Goal: Information Seeking & Learning: Compare options

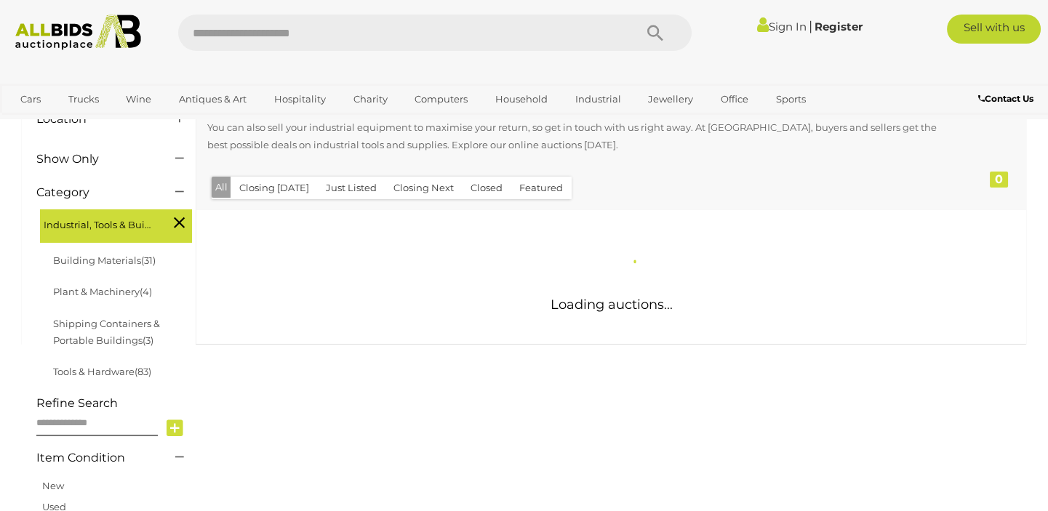
scroll to position [253, 0]
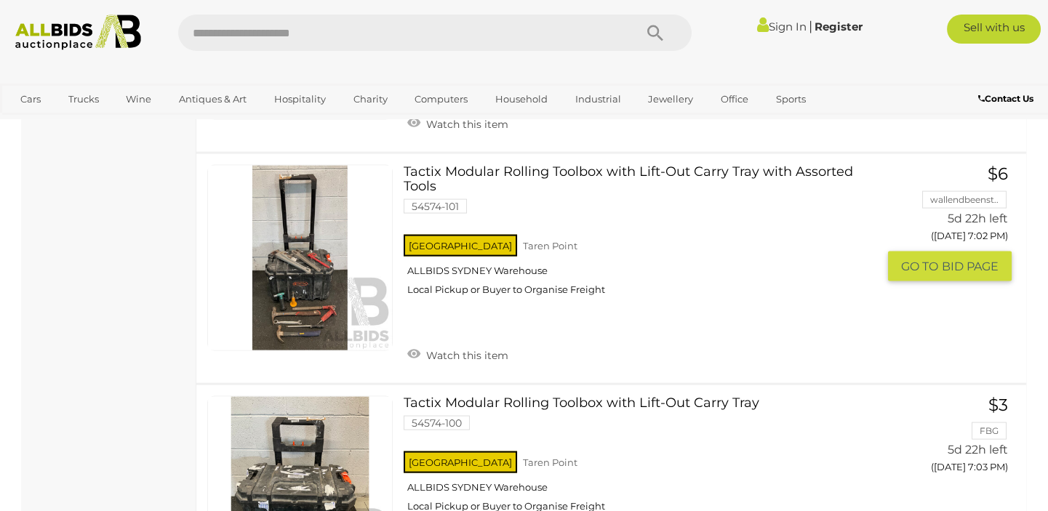
scroll to position [6469, 0]
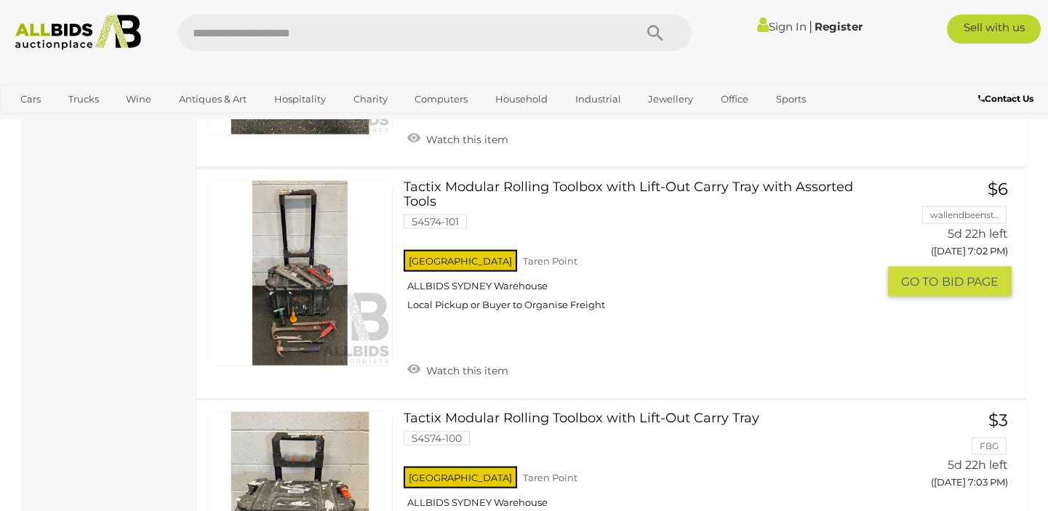
click at [281, 287] on link at bounding box center [299, 272] width 185 height 185
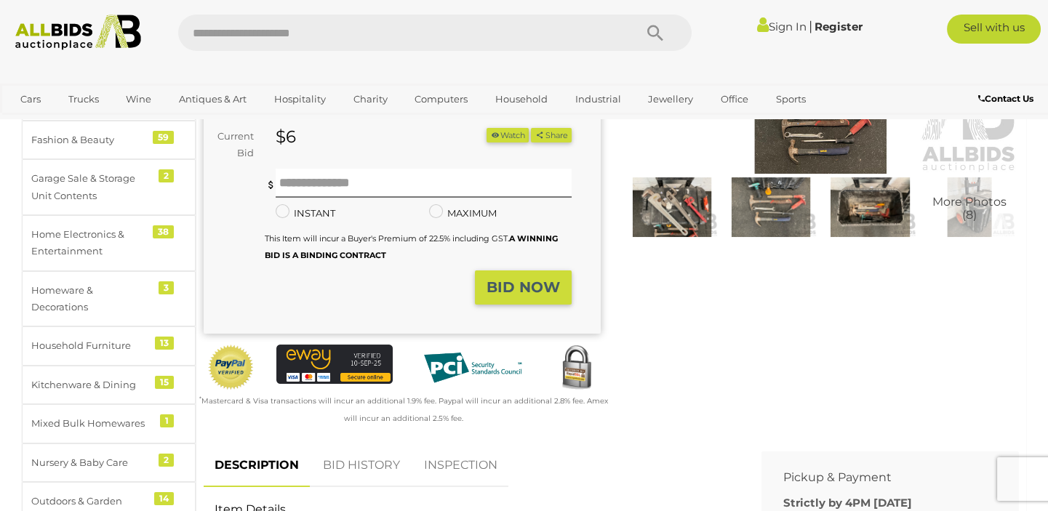
scroll to position [264, 0]
click at [676, 196] on img at bounding box center [672, 206] width 92 height 59
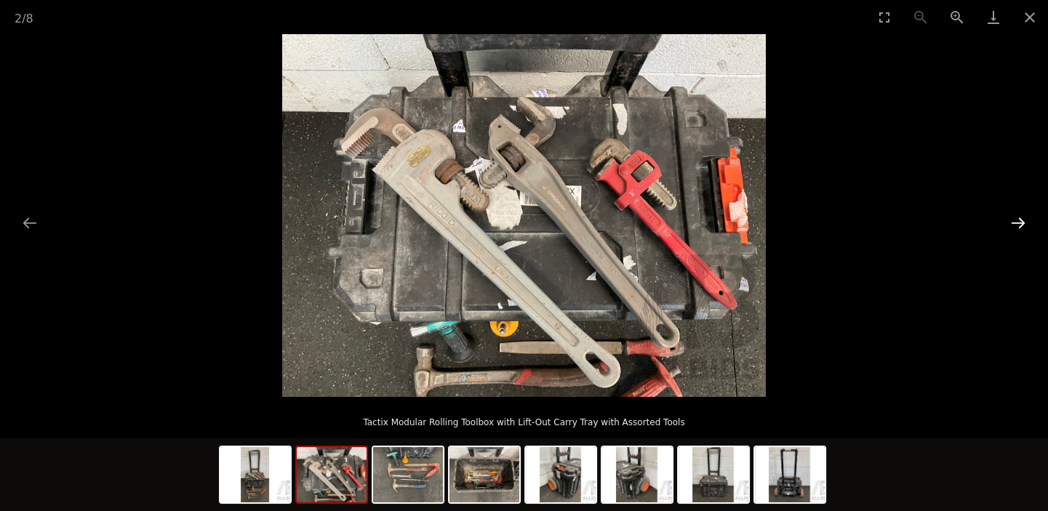
click at [1017, 217] on button "Next slide" at bounding box center [1018, 223] width 31 height 28
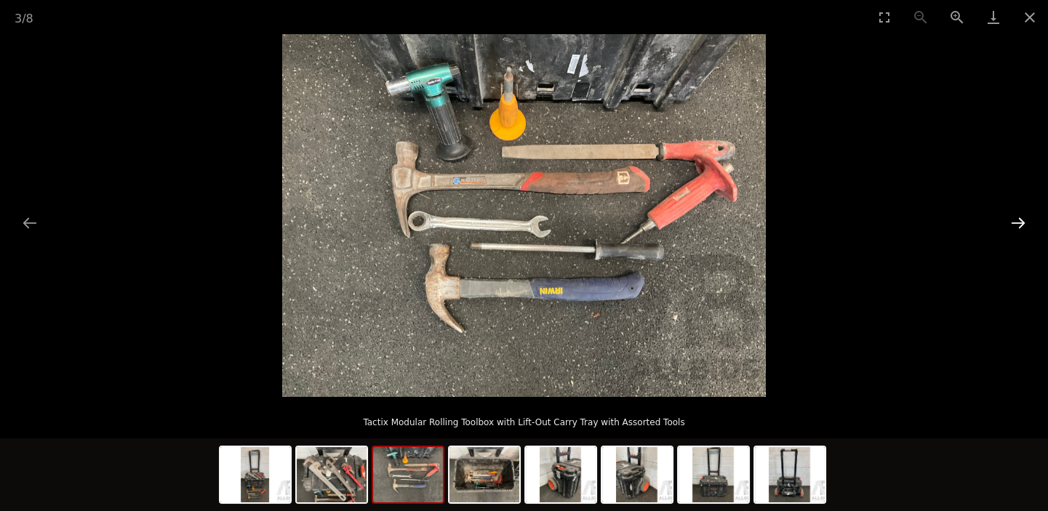
click at [1017, 217] on button "Next slide" at bounding box center [1018, 223] width 31 height 28
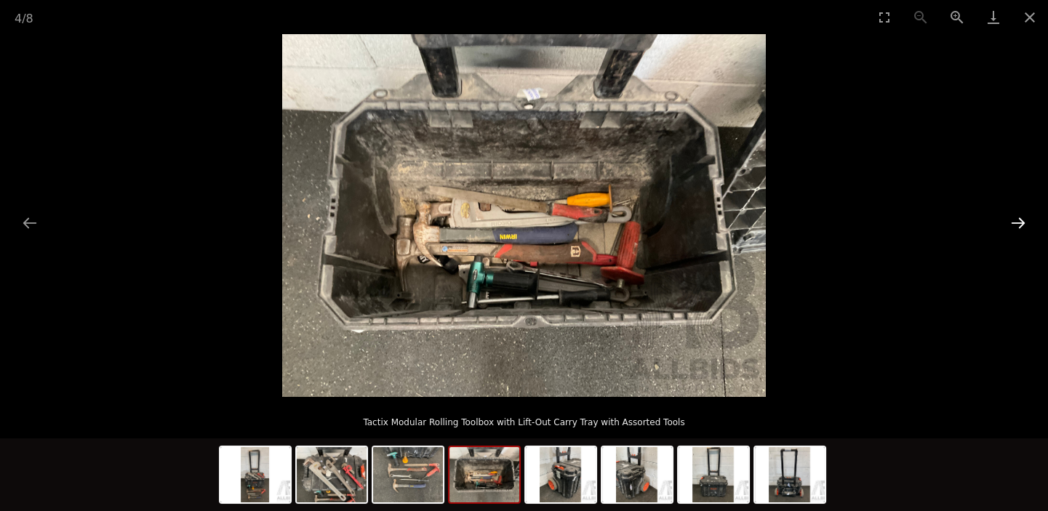
click at [1017, 217] on button "Next slide" at bounding box center [1018, 223] width 31 height 28
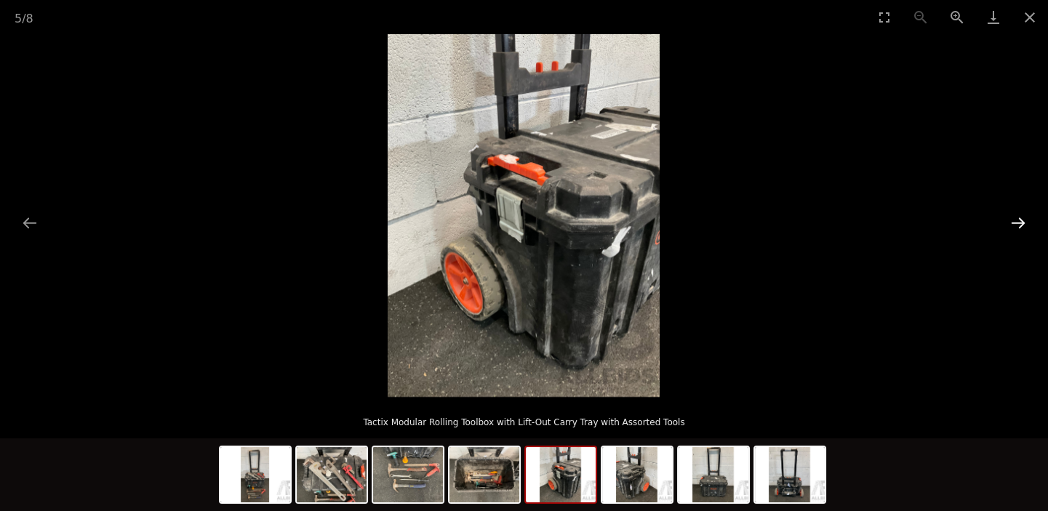
click at [1017, 217] on button "Next slide" at bounding box center [1018, 223] width 31 height 28
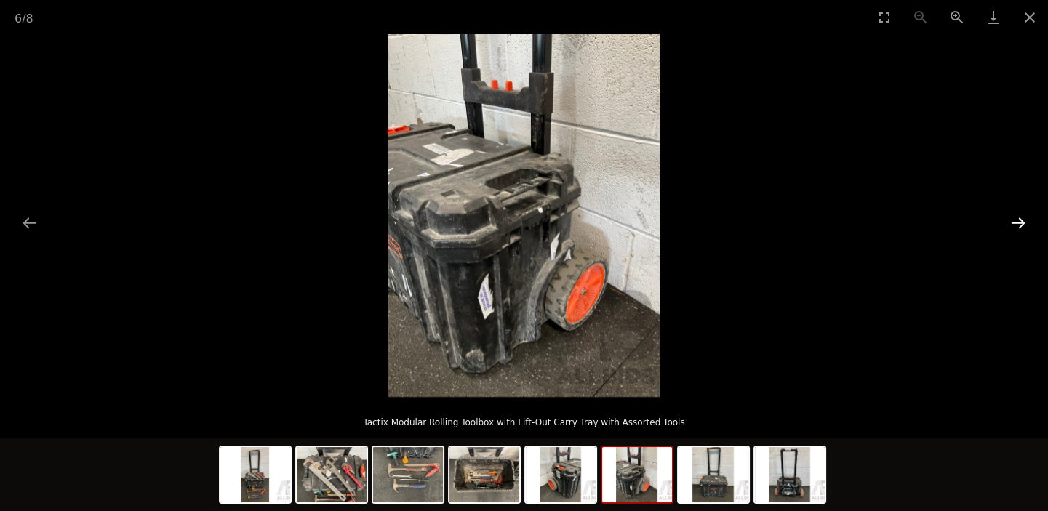
click at [1017, 217] on button "Next slide" at bounding box center [1018, 223] width 31 height 28
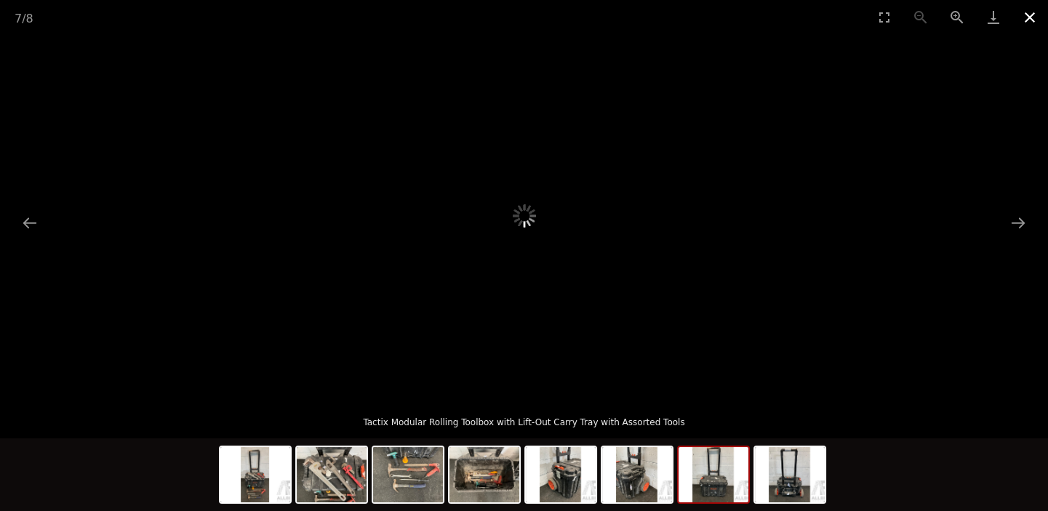
click at [1029, 24] on button "Close gallery" at bounding box center [1030, 17] width 36 height 34
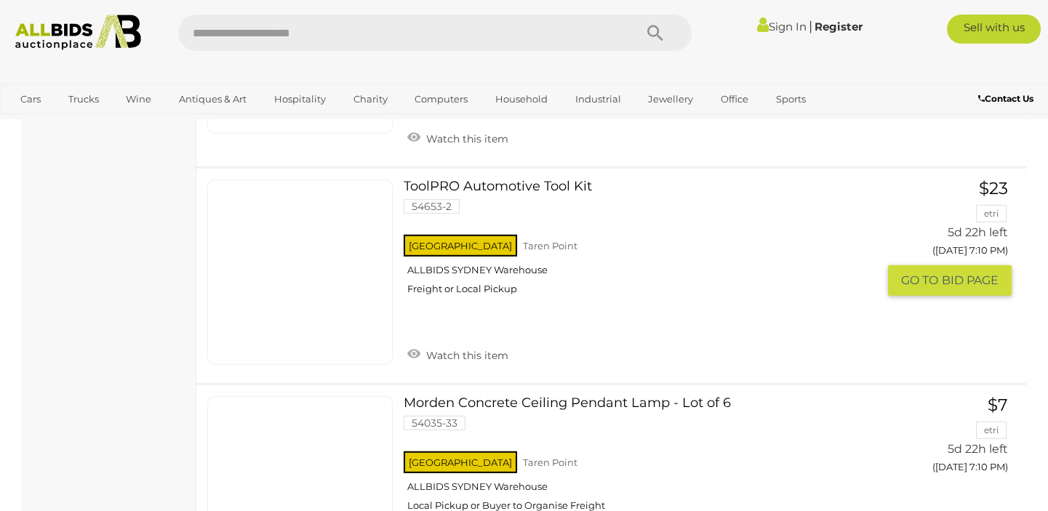
scroll to position [8750, 0]
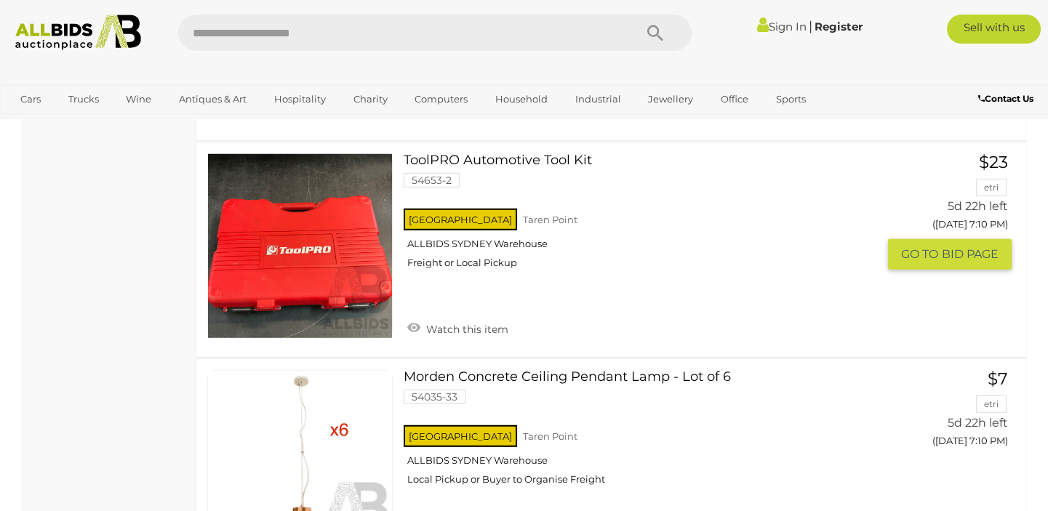
click at [369, 219] on link at bounding box center [299, 245] width 185 height 185
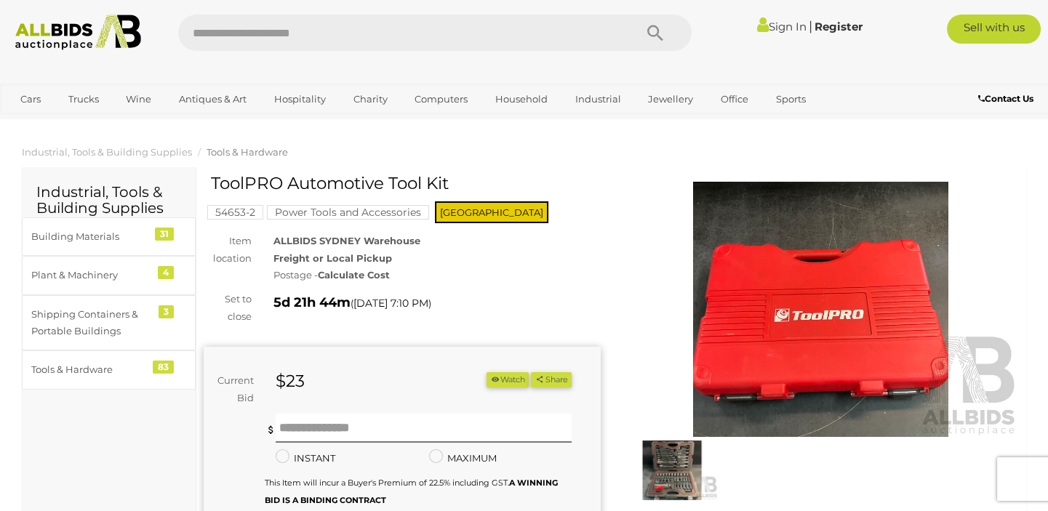
click at [662, 467] on img at bounding box center [672, 470] width 92 height 59
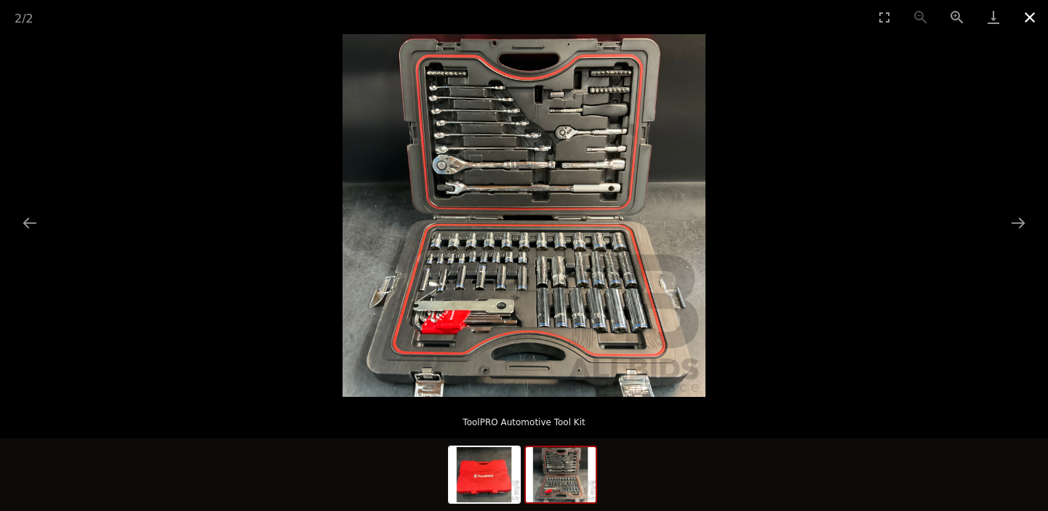
click at [1025, 15] on button "Close gallery" at bounding box center [1030, 17] width 36 height 34
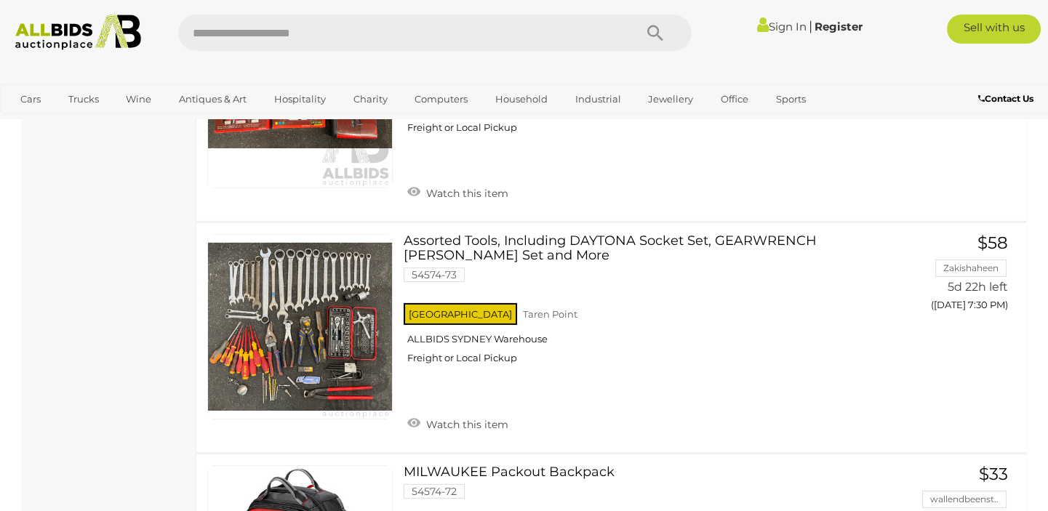
scroll to position [10255, 0]
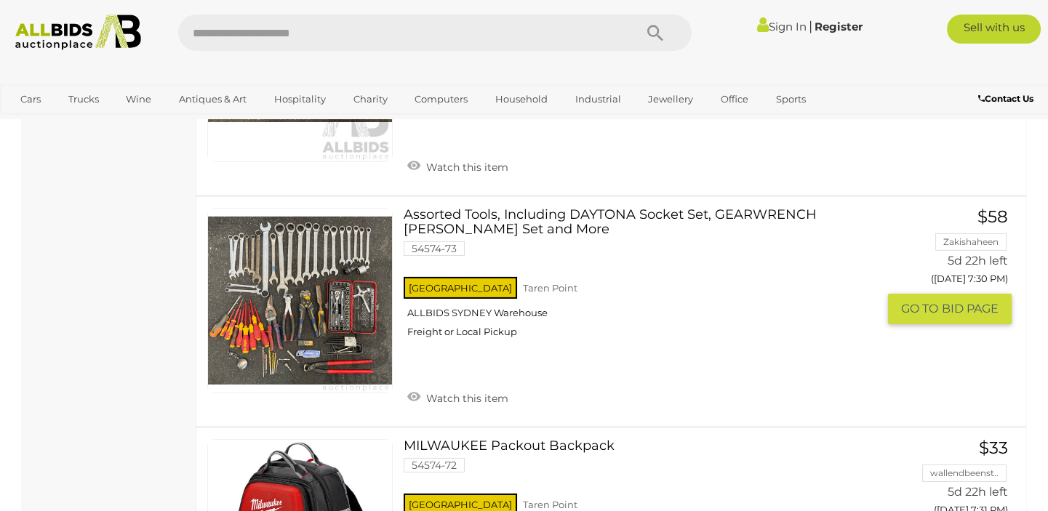
click at [276, 249] on link at bounding box center [299, 300] width 185 height 185
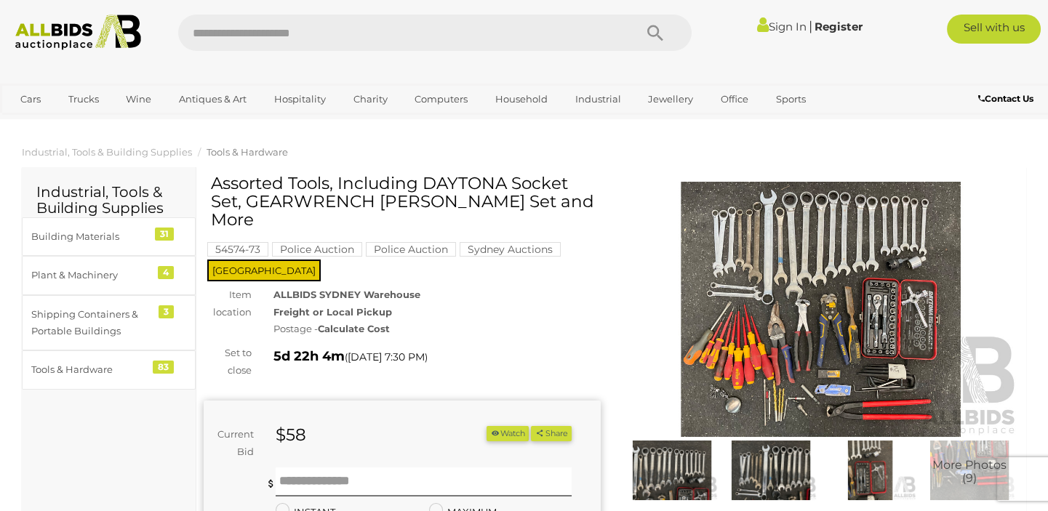
click at [736, 265] on img at bounding box center [820, 310] width 397 height 256
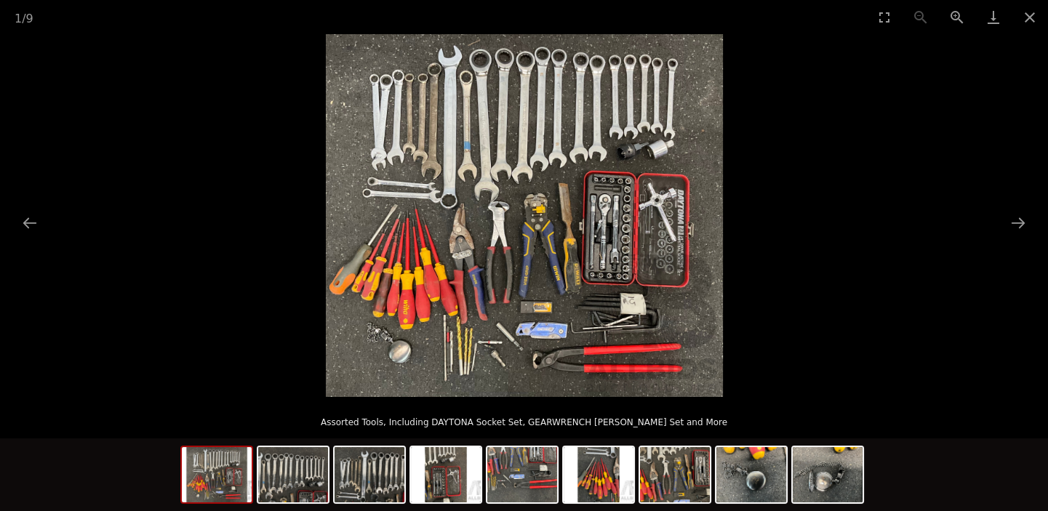
click at [599, 279] on img at bounding box center [524, 215] width 397 height 363
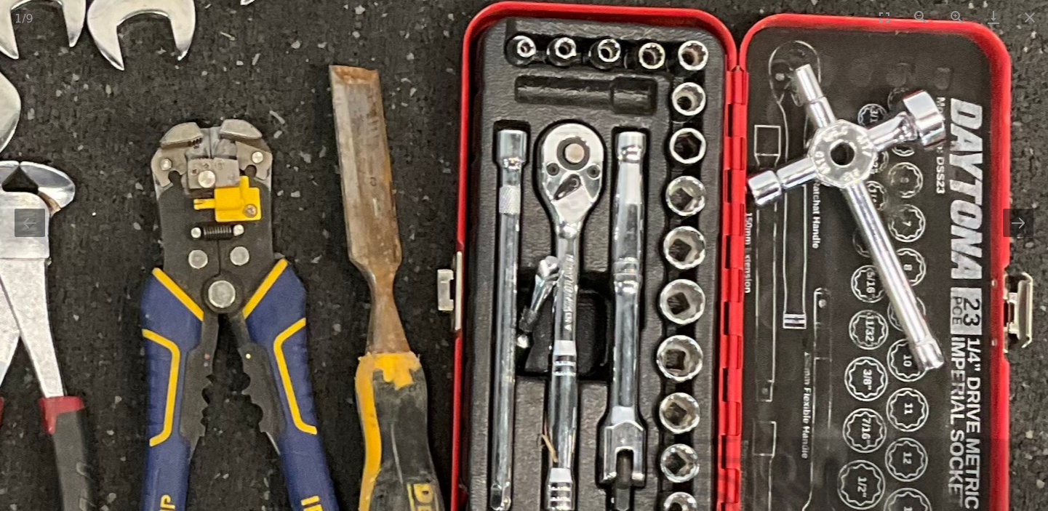
drag, startPoint x: 661, startPoint y: 171, endPoint x: 606, endPoint y: 373, distance: 209.6
click at [606, 373] on img at bounding box center [152, 235] width 2065 height 1888
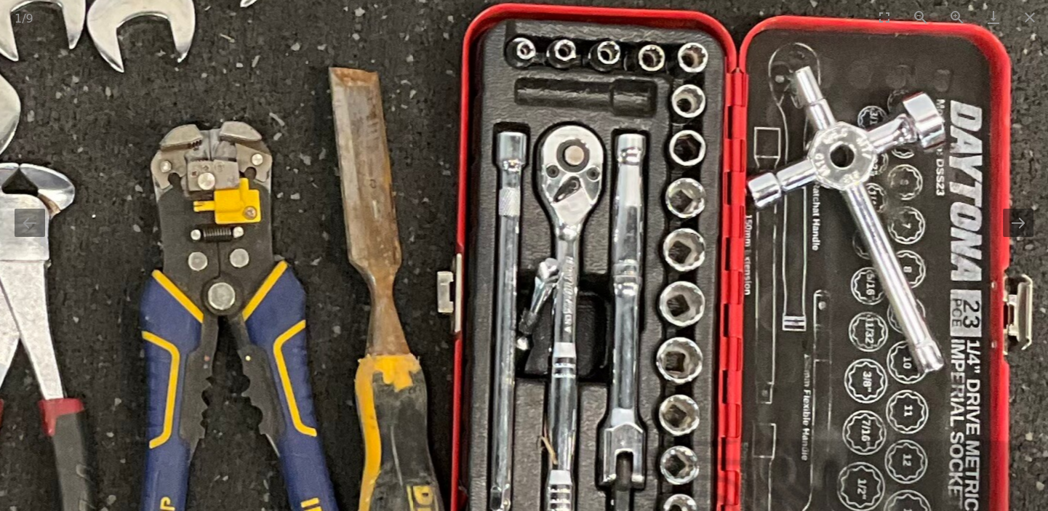
click at [606, 373] on img at bounding box center [151, 237] width 2065 height 1888
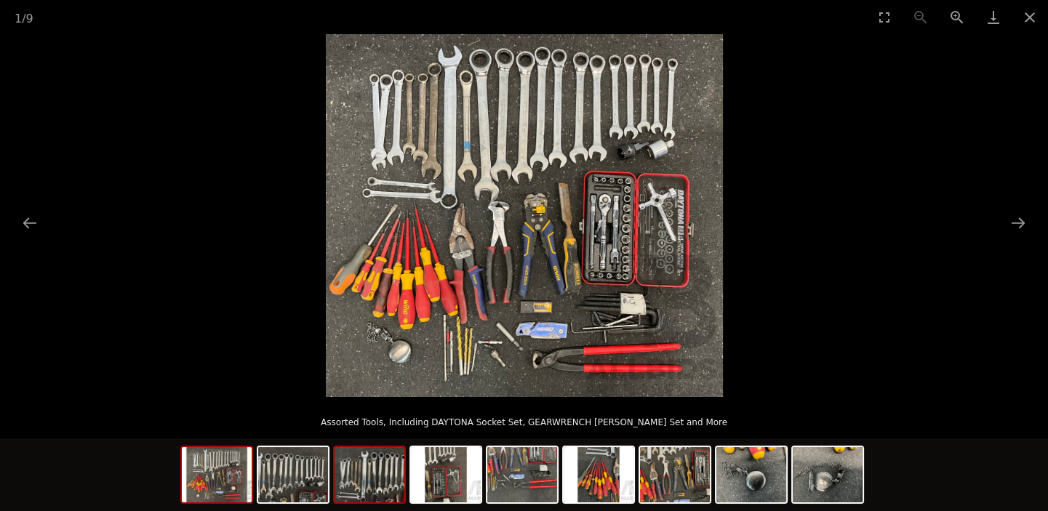
click at [389, 492] on img at bounding box center [370, 474] width 70 height 55
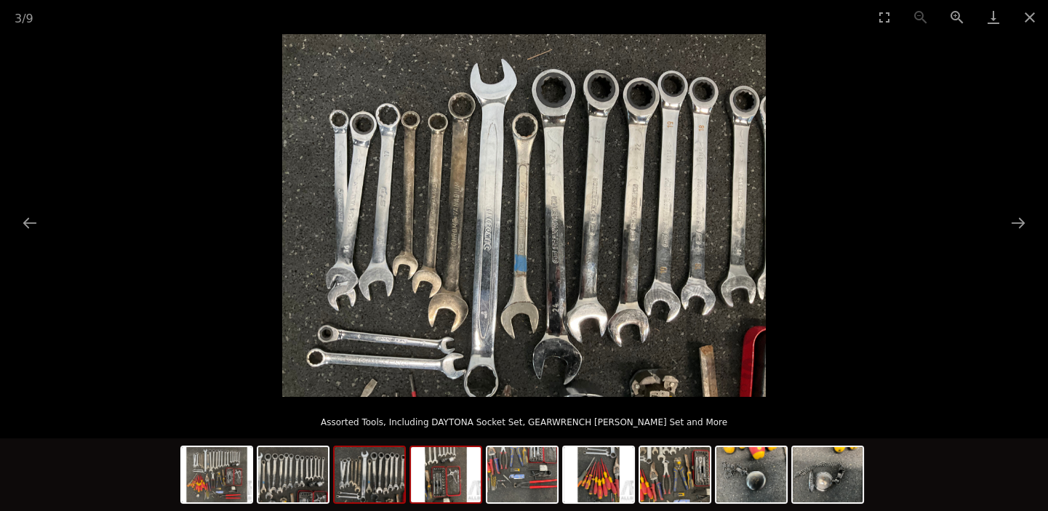
click at [447, 474] on img at bounding box center [446, 474] width 70 height 55
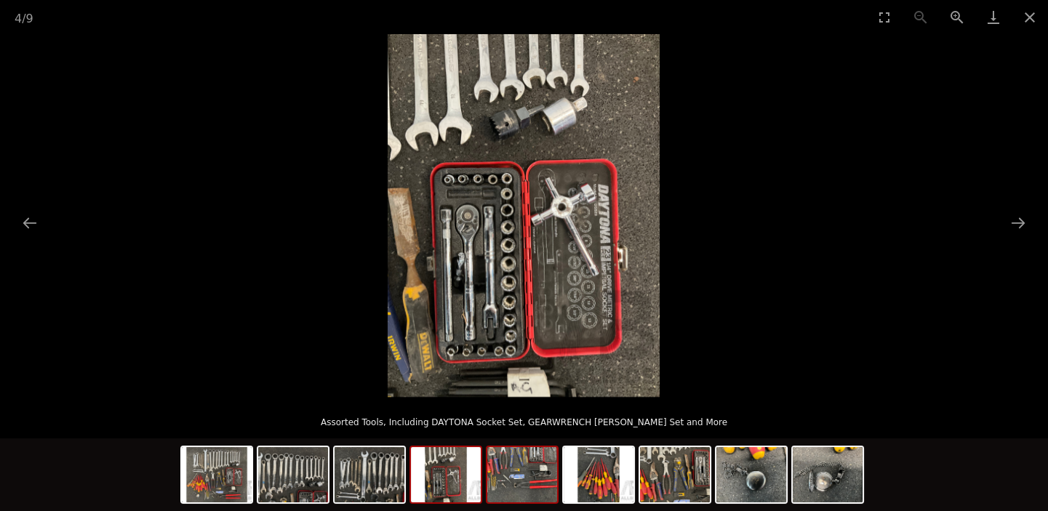
click at [500, 472] on img at bounding box center [522, 474] width 70 height 55
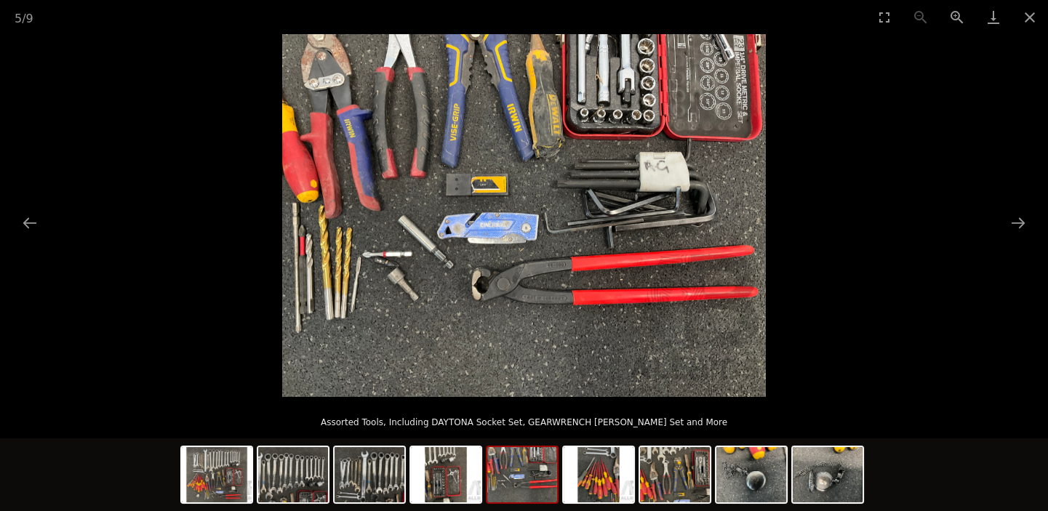
click at [549, 480] on img at bounding box center [522, 474] width 70 height 55
click at [603, 484] on img at bounding box center [599, 474] width 70 height 55
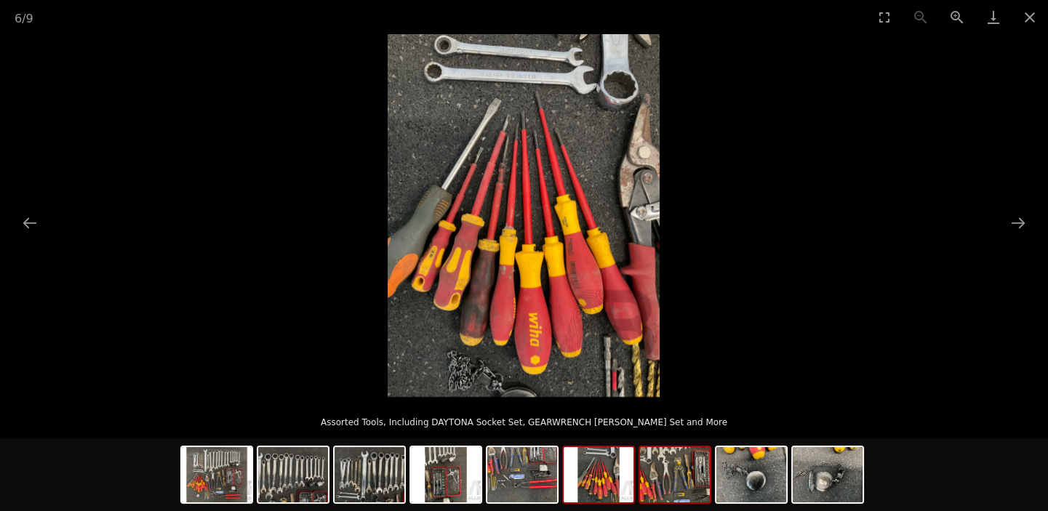
click at [666, 485] on img at bounding box center [675, 474] width 70 height 55
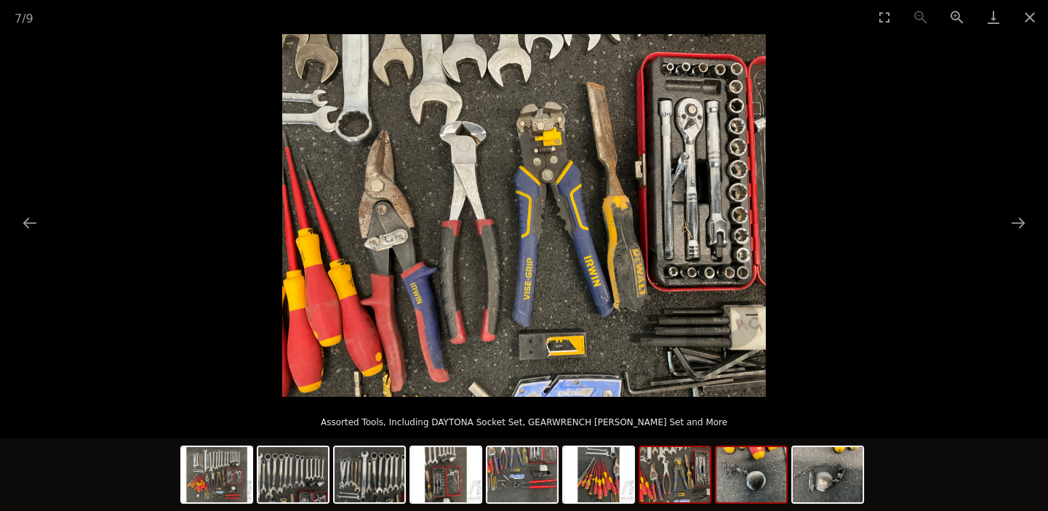
click at [737, 480] on img at bounding box center [751, 474] width 70 height 55
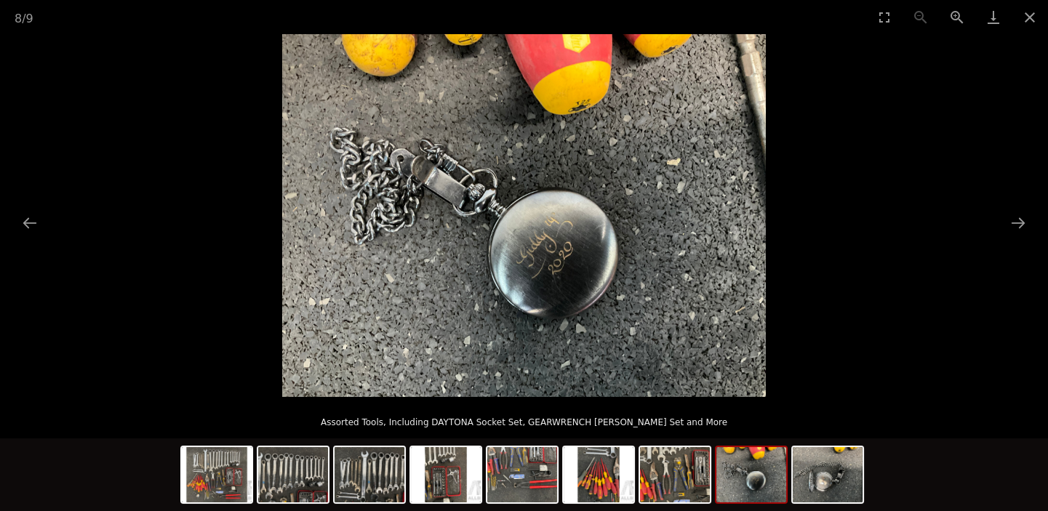
click at [545, 289] on img at bounding box center [524, 215] width 484 height 363
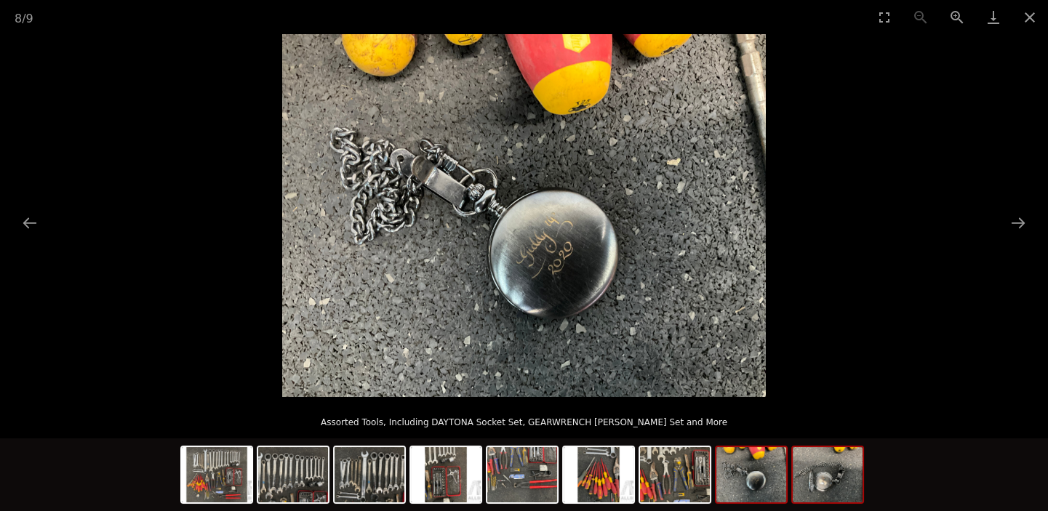
click at [815, 475] on img at bounding box center [828, 474] width 70 height 55
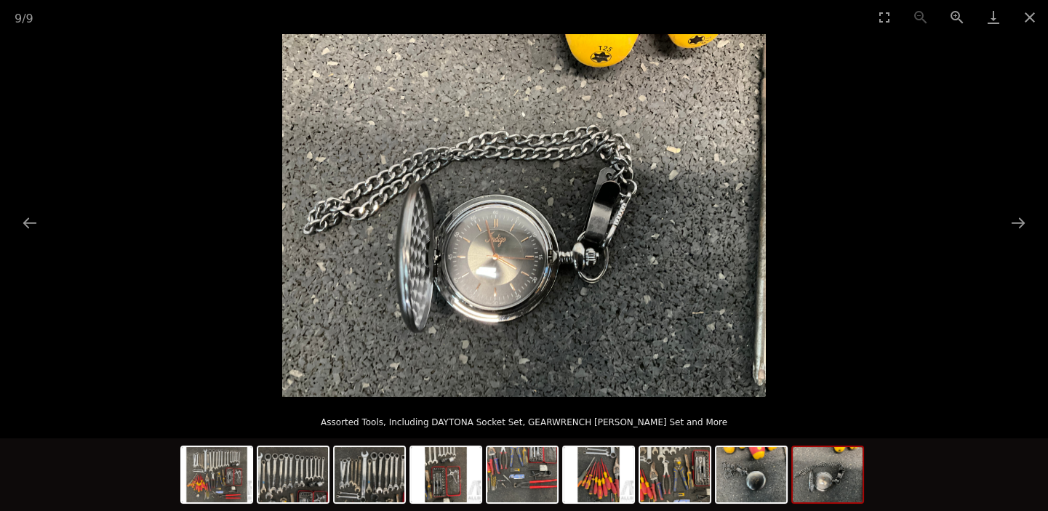
click at [568, 188] on img at bounding box center [524, 215] width 484 height 363
click at [500, 305] on img at bounding box center [524, 215] width 484 height 363
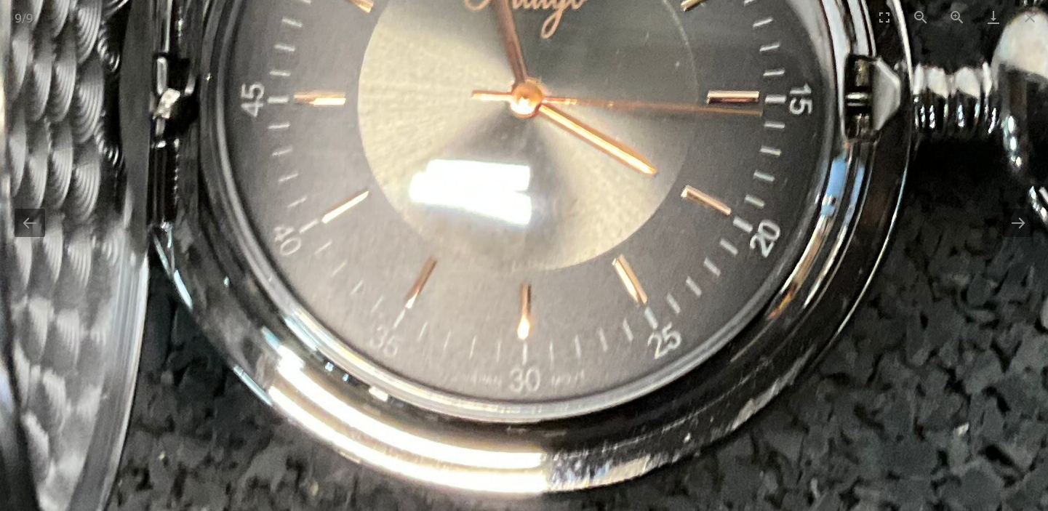
drag, startPoint x: 526, startPoint y: 247, endPoint x: 589, endPoint y: 225, distance: 66.0
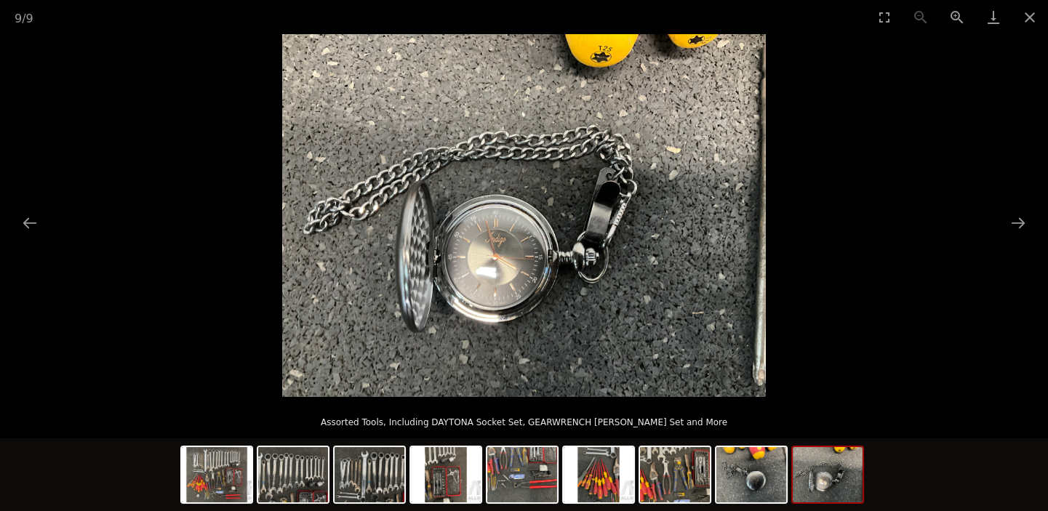
click at [529, 250] on img at bounding box center [524, 215] width 484 height 363
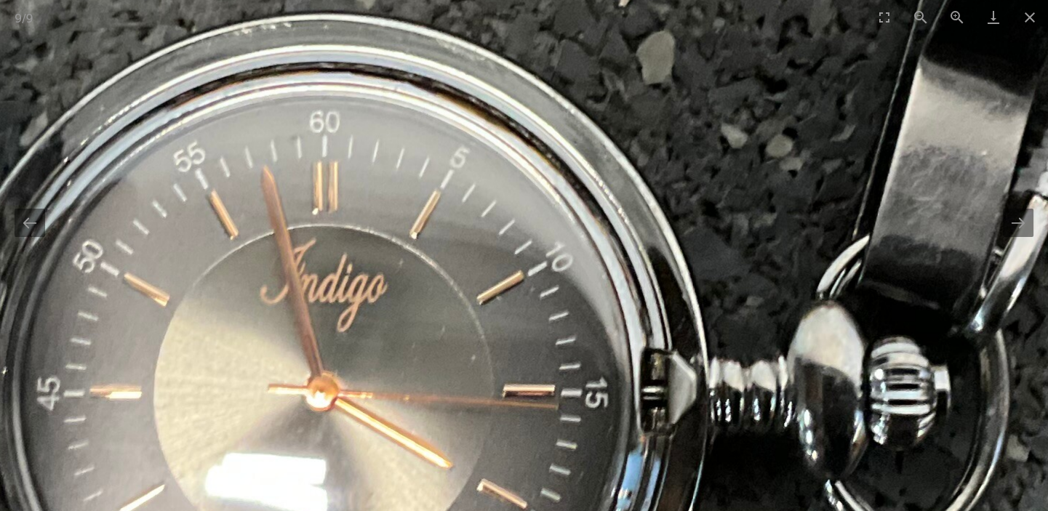
click at [551, 245] on img at bounding box center [497, 142] width 2934 height 2201
click at [551, 244] on img at bounding box center [497, 142] width 2934 height 2201
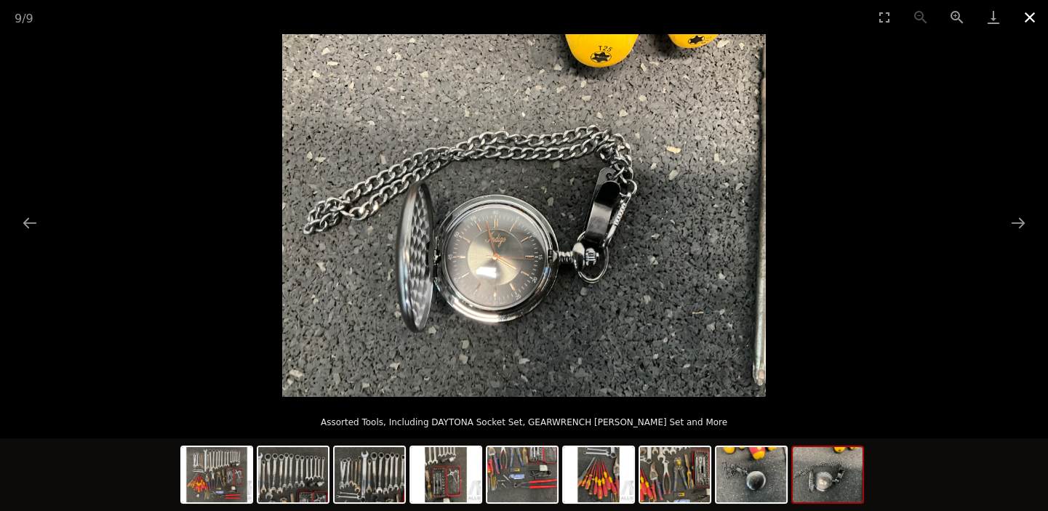
click at [1032, 7] on button "Close gallery" at bounding box center [1030, 17] width 36 height 34
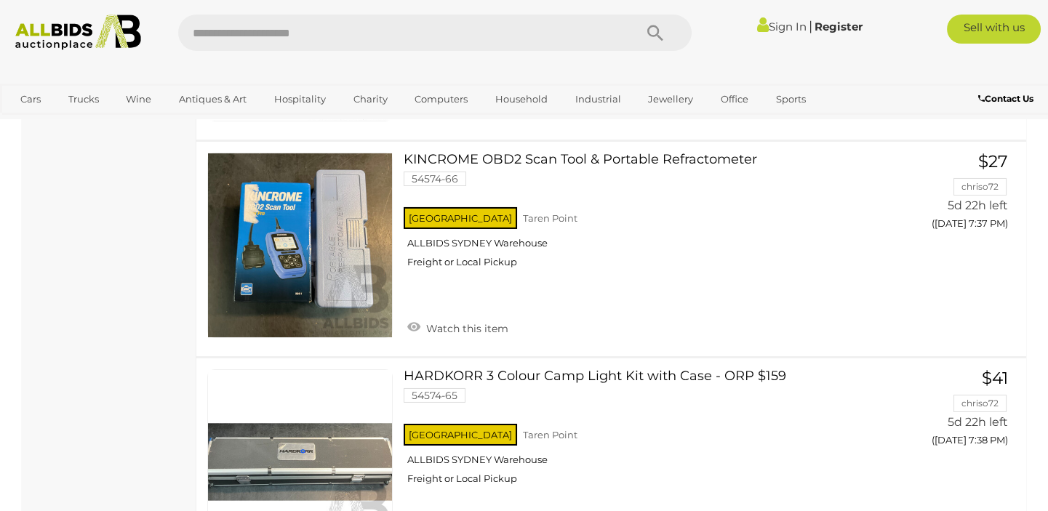
scroll to position [10761, 0]
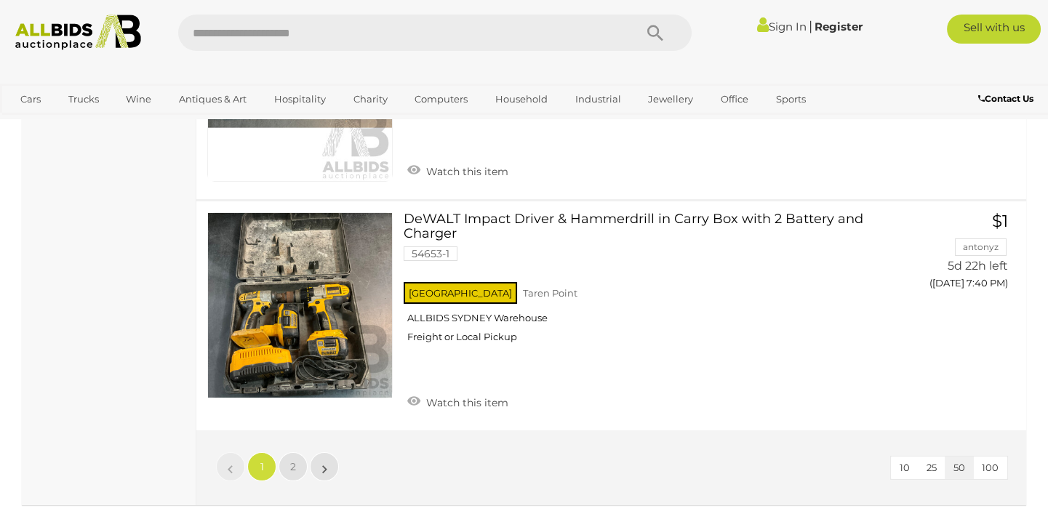
scroll to position [11184, 0]
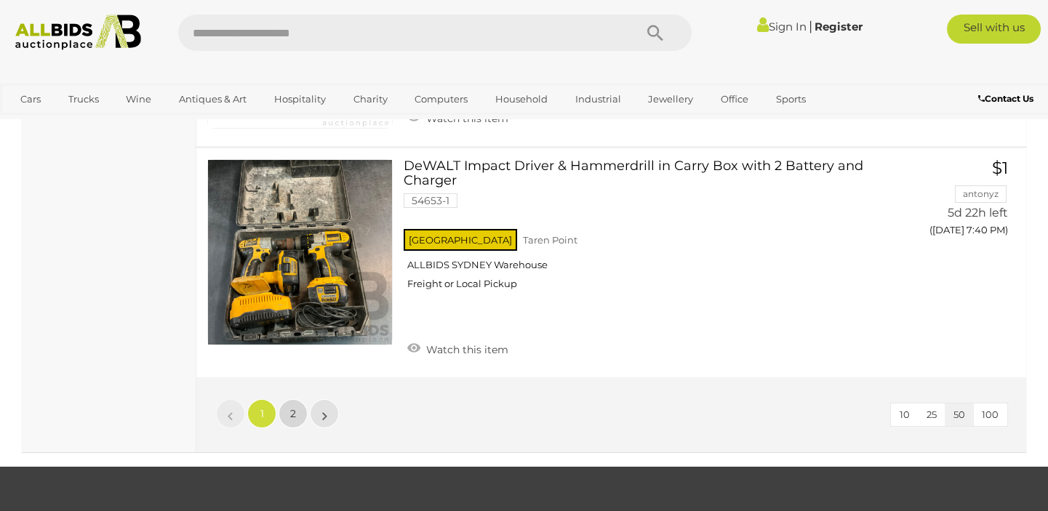
click at [302, 401] on link "2" at bounding box center [293, 413] width 29 height 29
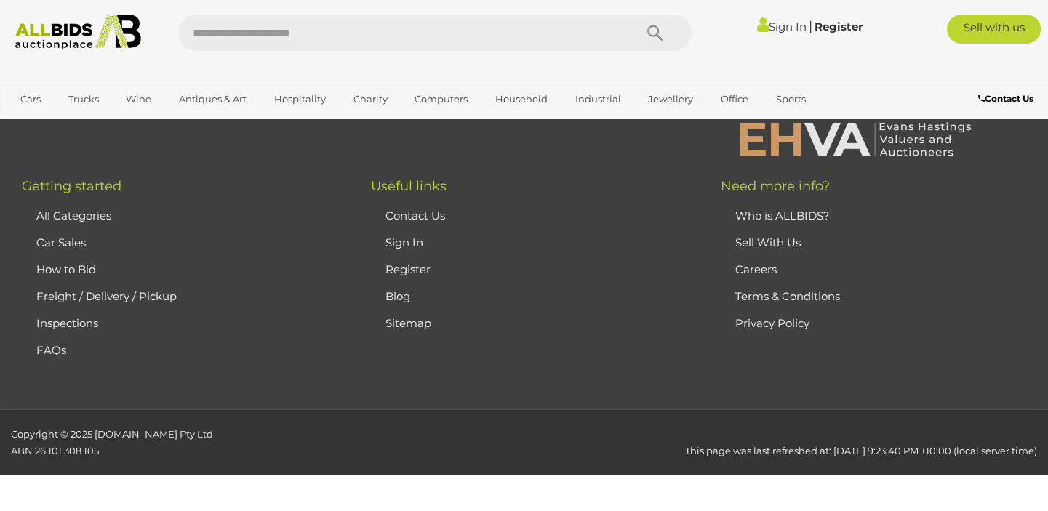
scroll to position [244, 0]
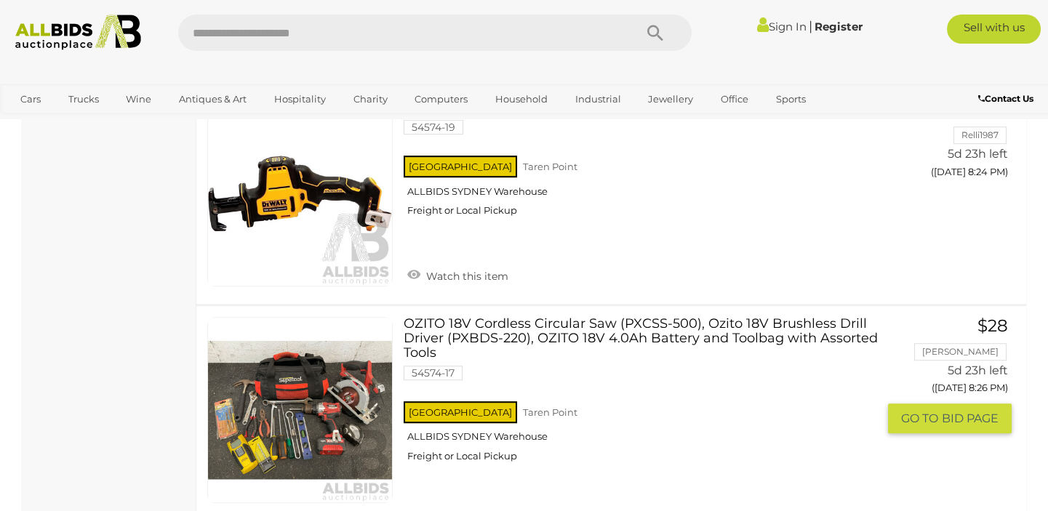
scroll to position [2148, 0]
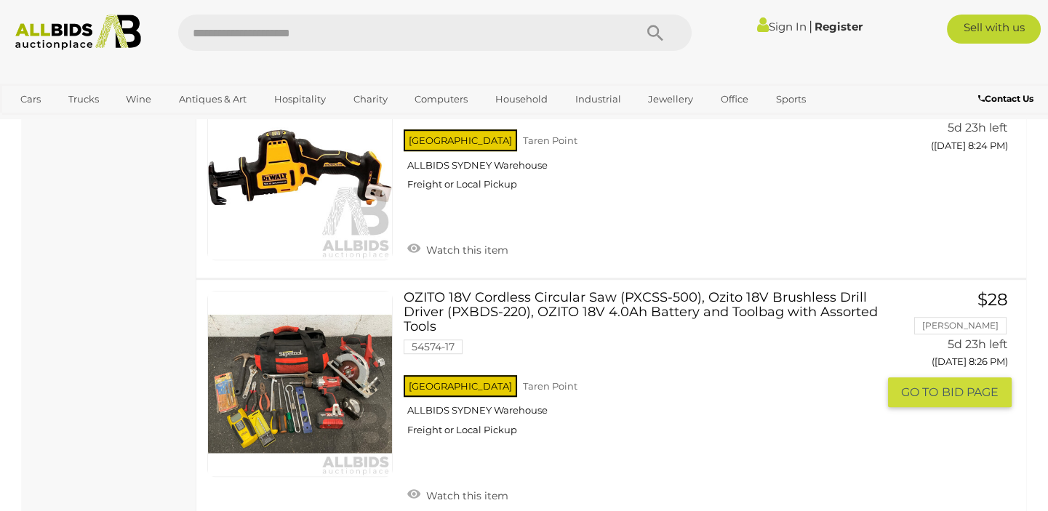
click at [299, 364] on link at bounding box center [299, 383] width 185 height 185
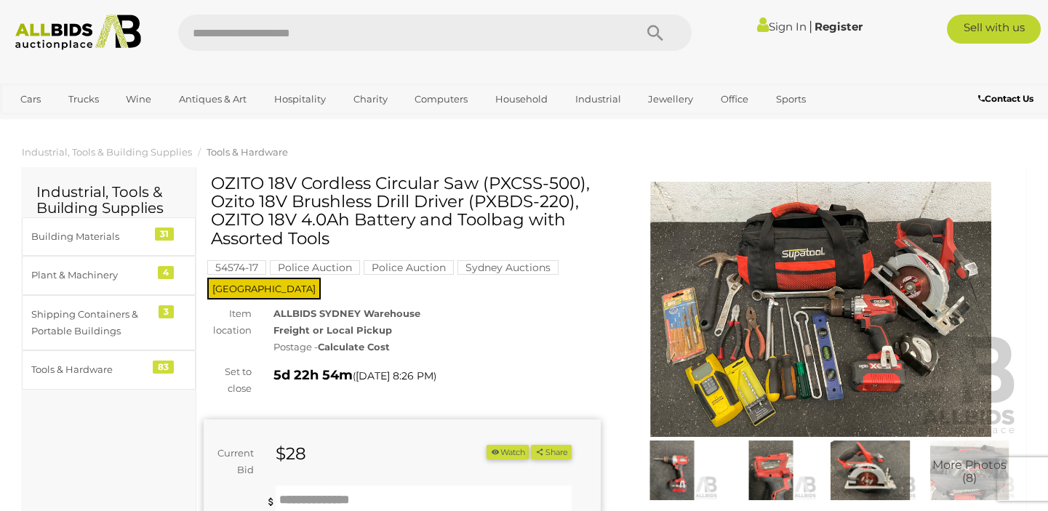
click at [926, 357] on img at bounding box center [820, 310] width 397 height 256
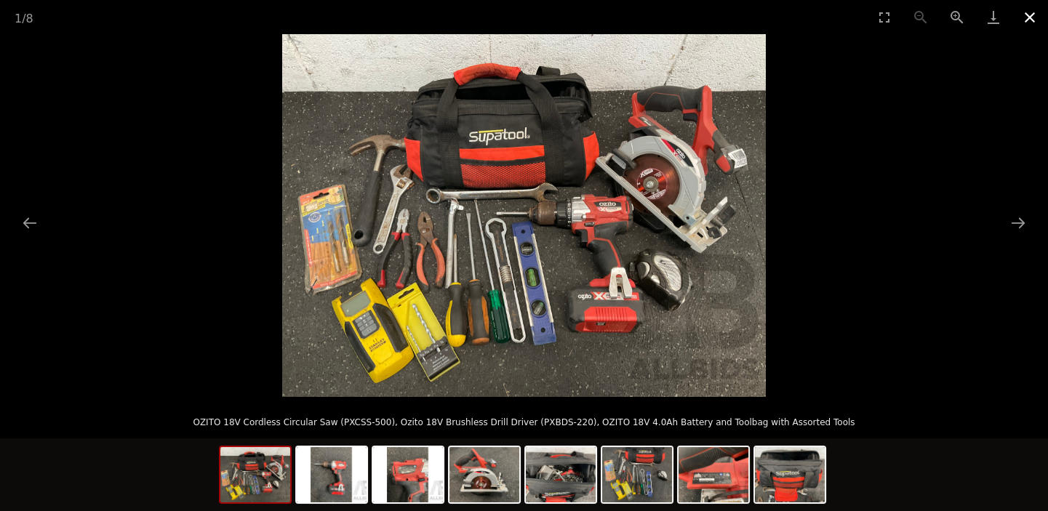
click at [1031, 22] on button "Close gallery" at bounding box center [1030, 17] width 36 height 34
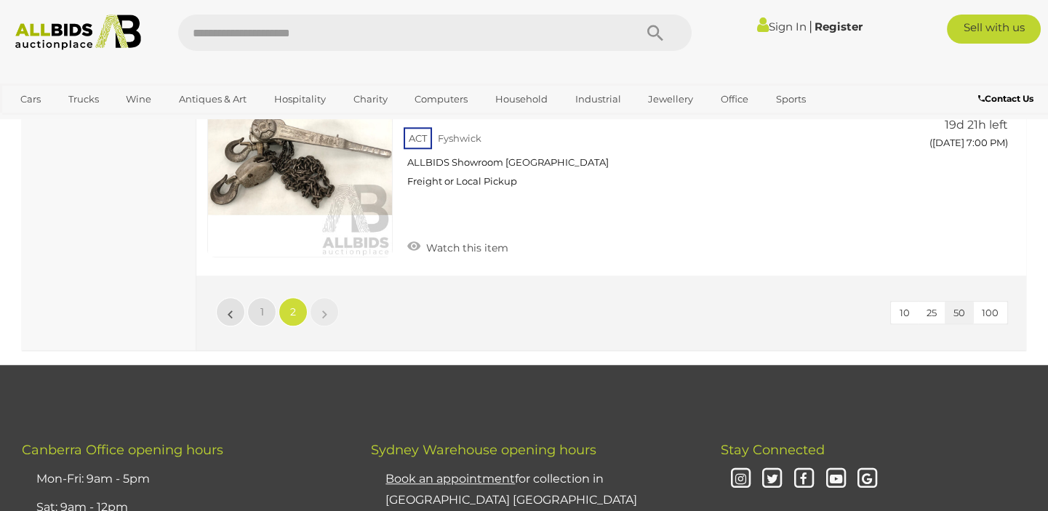
scroll to position [3027, 0]
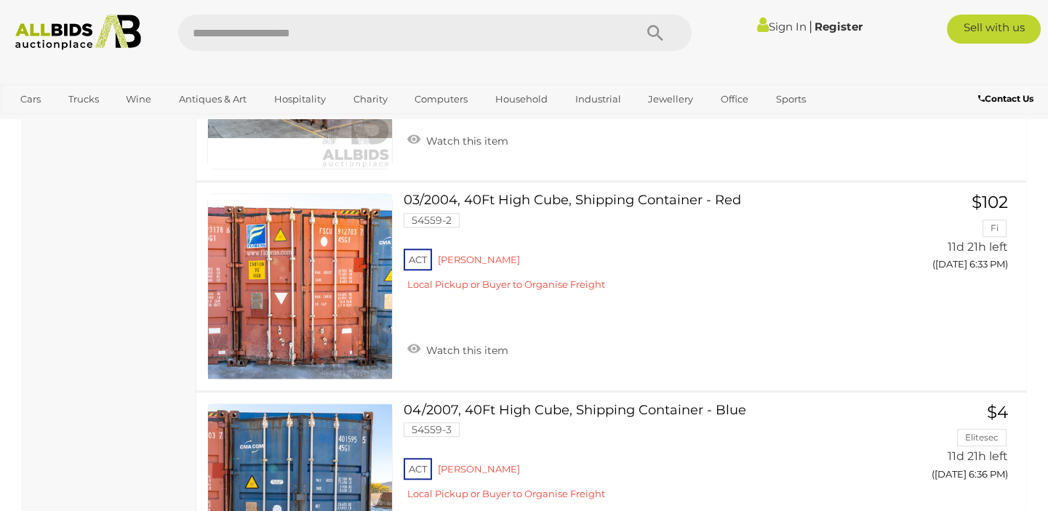
scroll to position [2366, 0]
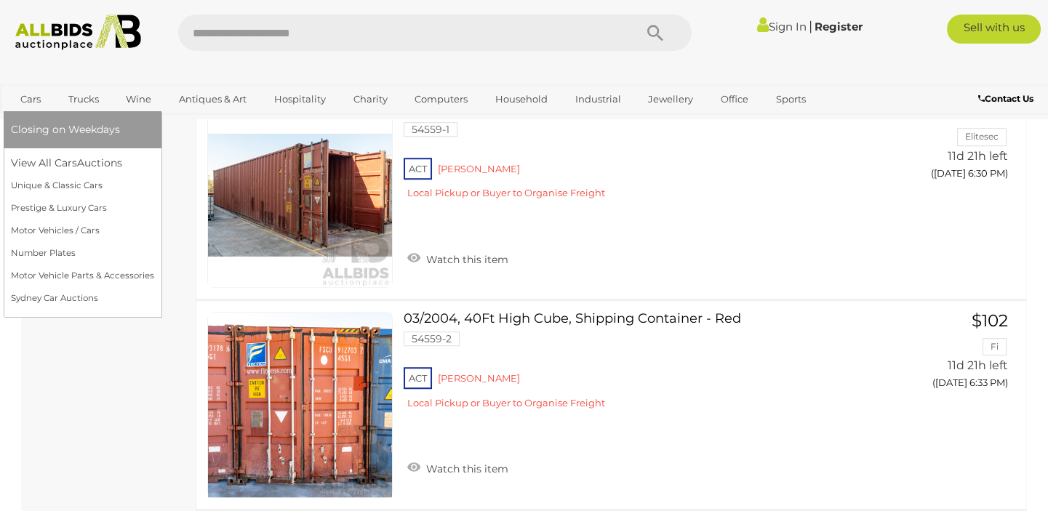
click at [33, 94] on link "Cars" at bounding box center [30, 99] width 39 height 24
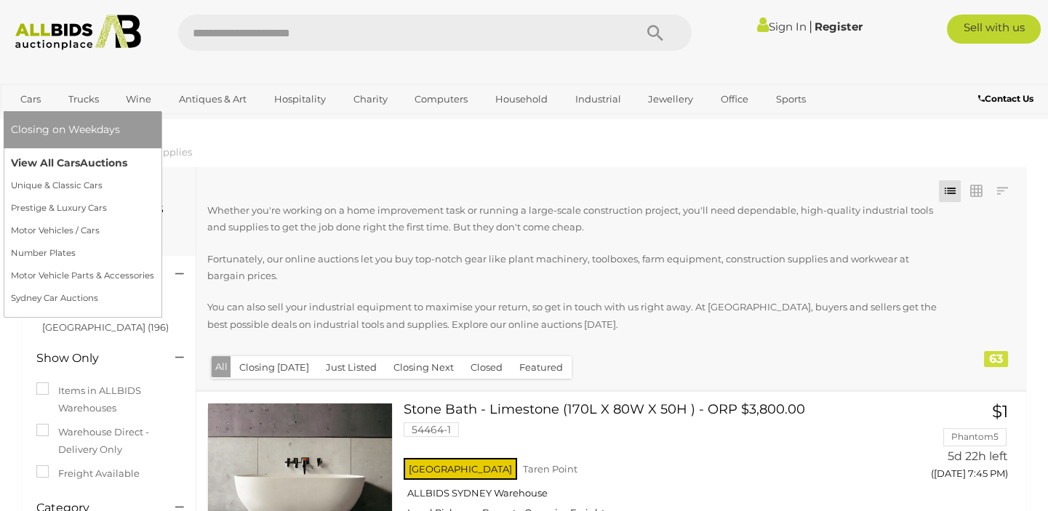
click at [36, 161] on link "View All Cars Auctions" at bounding box center [82, 163] width 143 height 23
